Goal: Check status: Check status

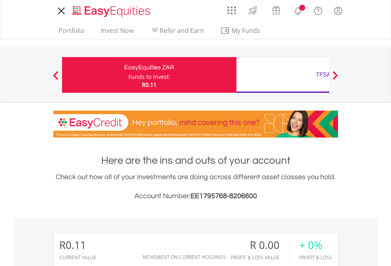
scroll to position [76, 124]
click at [129, 75] on div "Funds to invest:" at bounding box center [150, 77] width 42 height 8
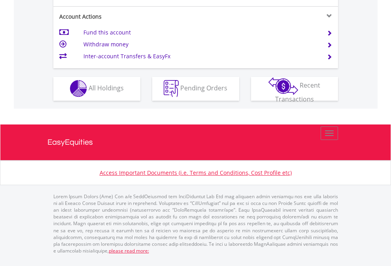
scroll to position [740, 0]
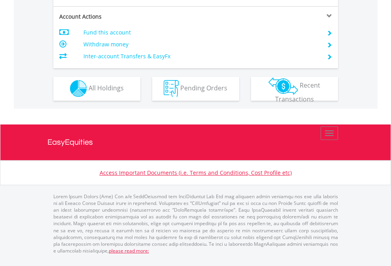
scroll to position [740, 0]
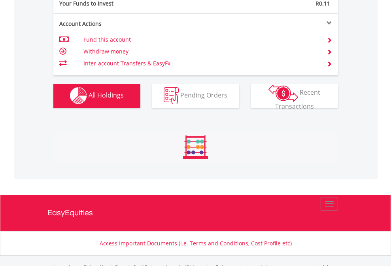
scroll to position [784, 0]
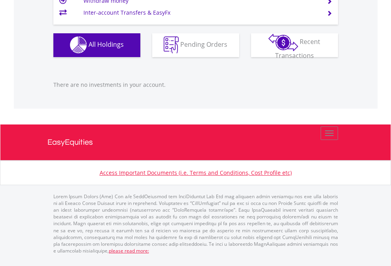
scroll to position [76, 124]
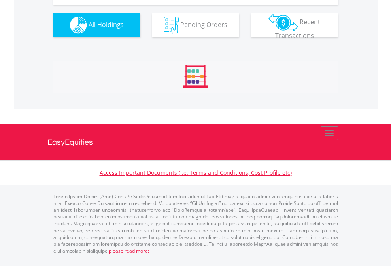
scroll to position [784, 0]
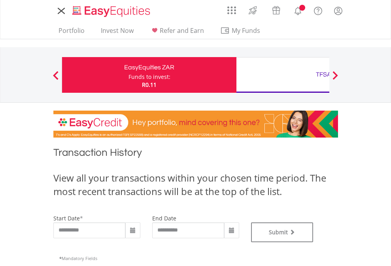
type input "**********"
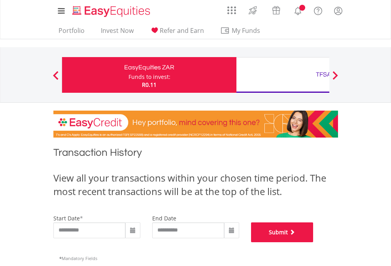
click at [314, 242] on button "Submit" at bounding box center [282, 232] width 63 height 20
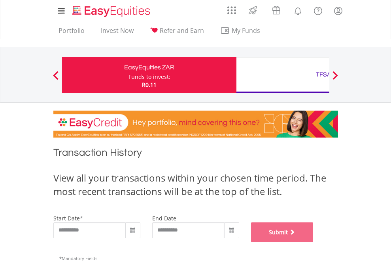
scroll to position [321, 0]
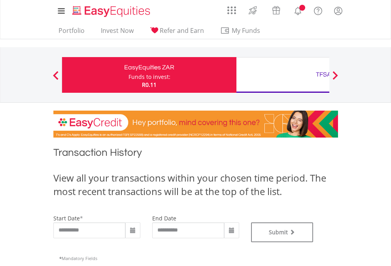
click at [283, 75] on div "TFSA" at bounding box center [323, 74] width 165 height 11
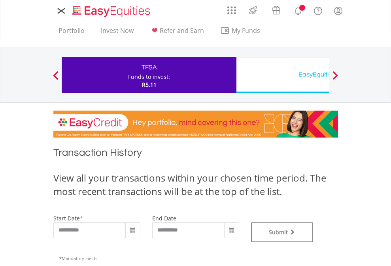
type input "**********"
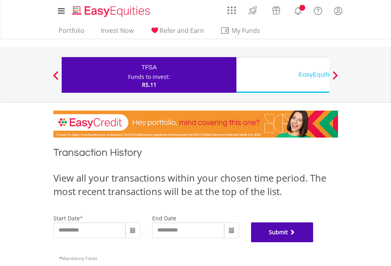
click at [314, 242] on button "Submit" at bounding box center [282, 232] width 63 height 20
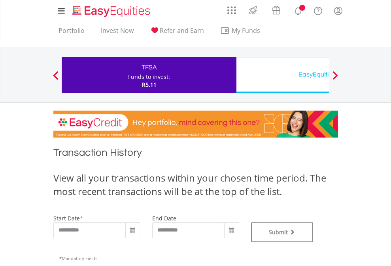
click at [283, 75] on div "EasyEquities USD" at bounding box center [323, 74] width 165 height 11
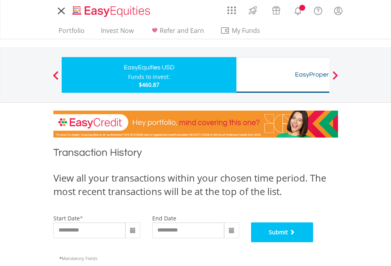
click at [314, 242] on button "Submit" at bounding box center [282, 232] width 63 height 20
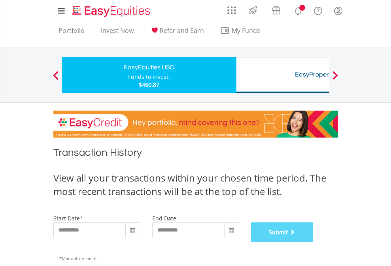
scroll to position [321, 0]
